Goal: Find specific page/section: Find specific page/section

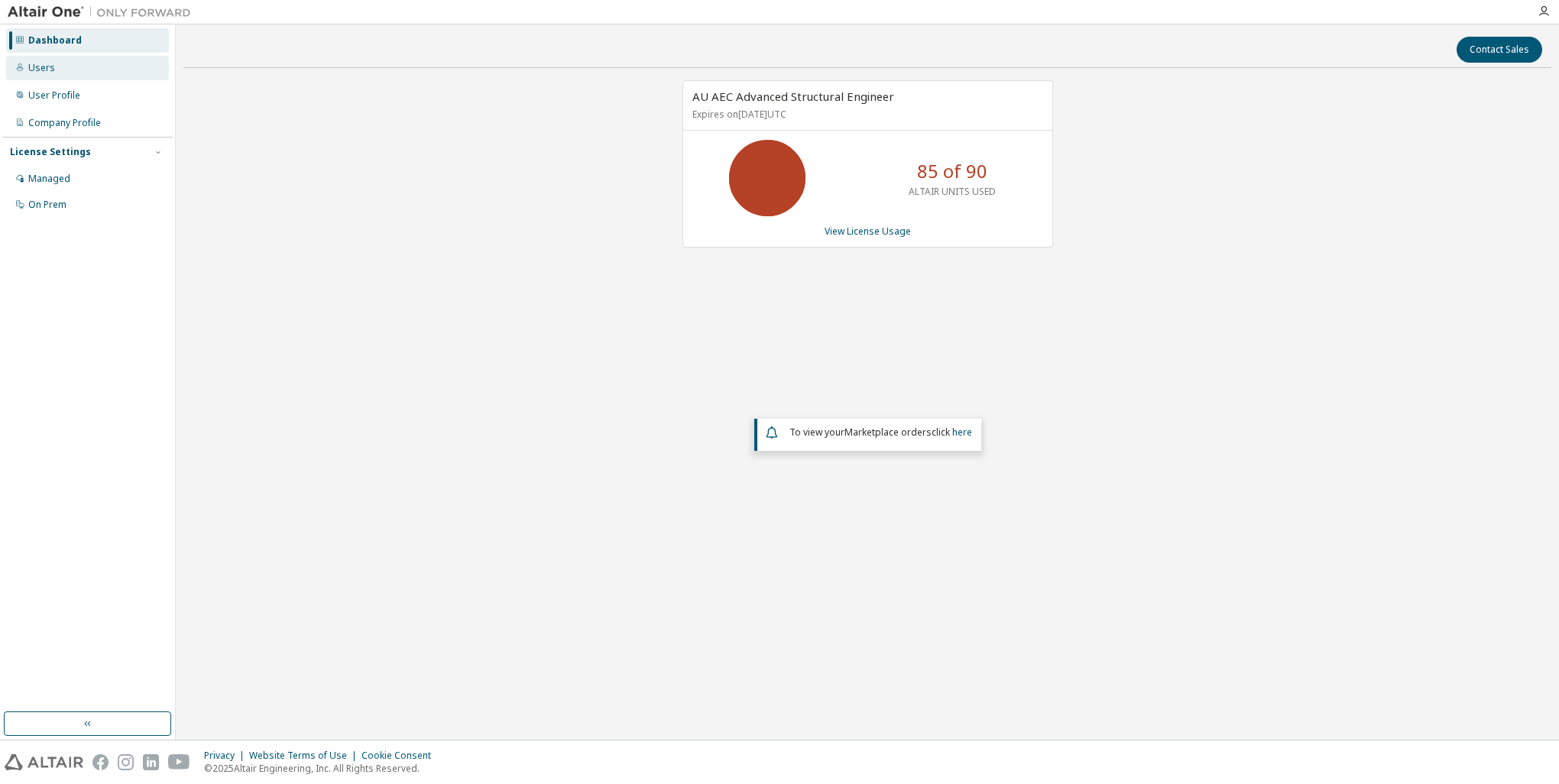
click at [38, 73] on div "Users" at bounding box center [41, 68] width 27 height 12
